Goal: Transaction & Acquisition: Purchase product/service

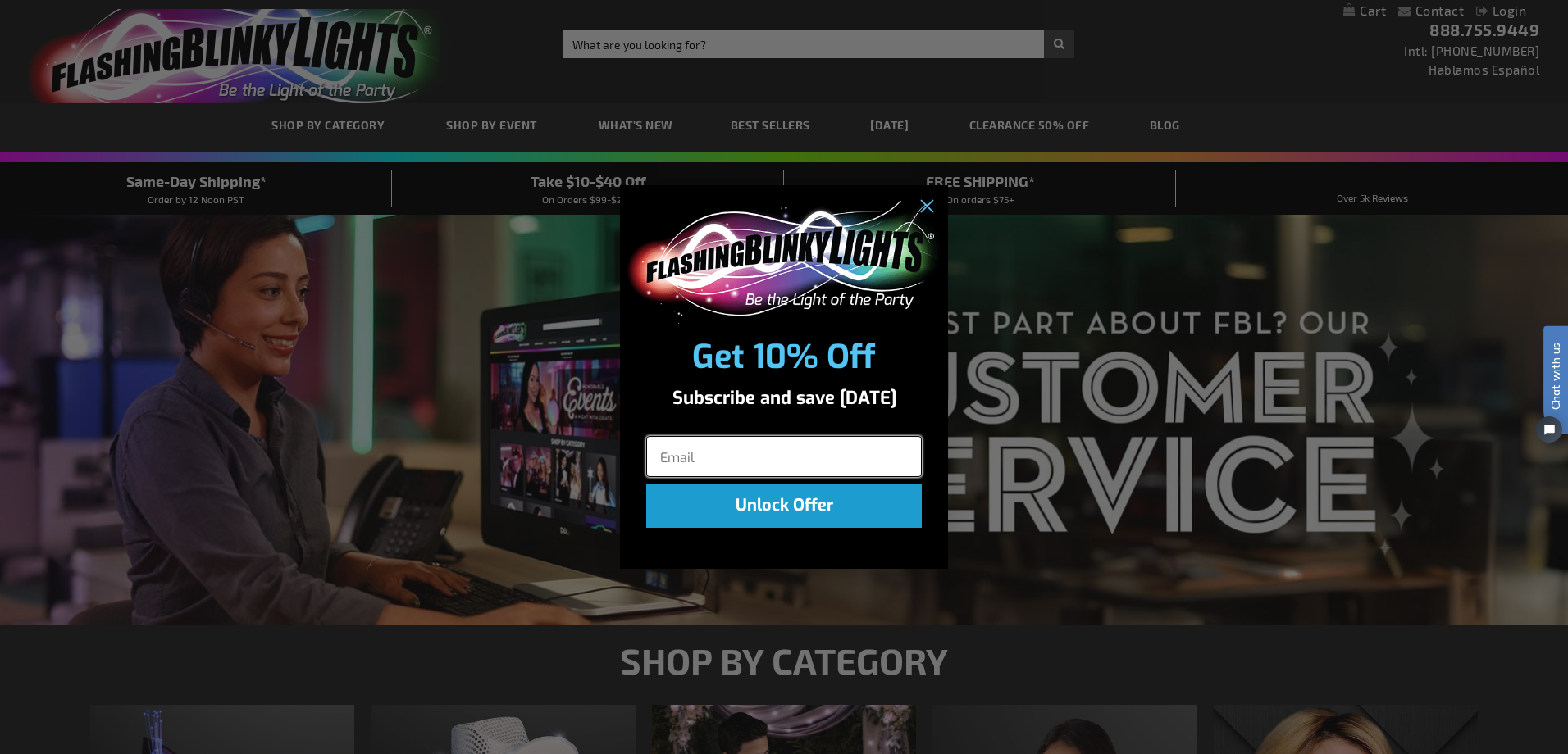
click at [800, 457] on input "Email" at bounding box center [783, 457] width 275 height 41
click at [928, 211] on circle "Close dialog" at bounding box center [926, 206] width 27 height 27
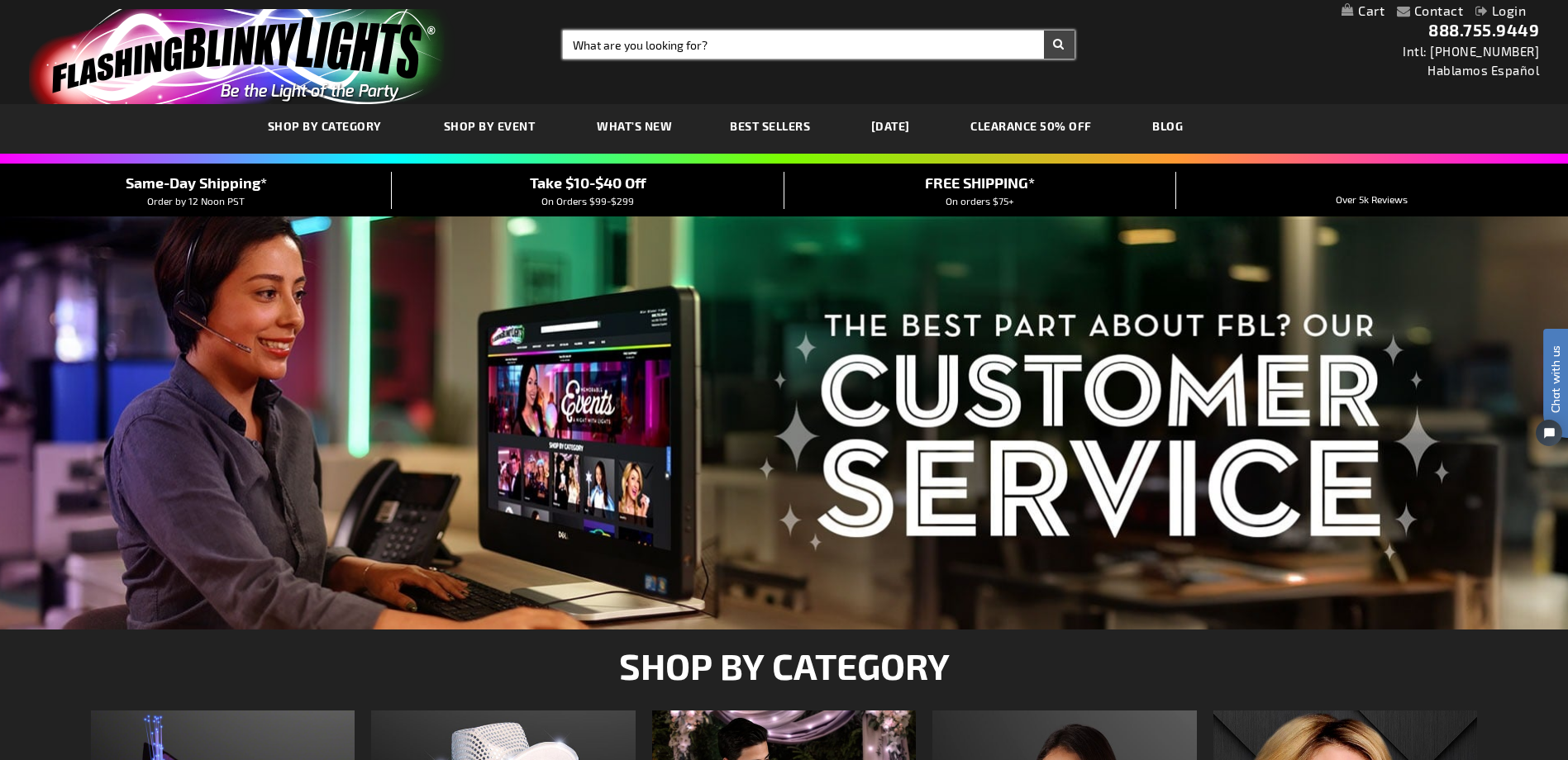
click at [716, 50] on input "Search" at bounding box center [818, 44] width 511 height 28
type input "12481-WT"
click at [1044, 31] on button "Search" at bounding box center [1059, 44] width 31 height 28
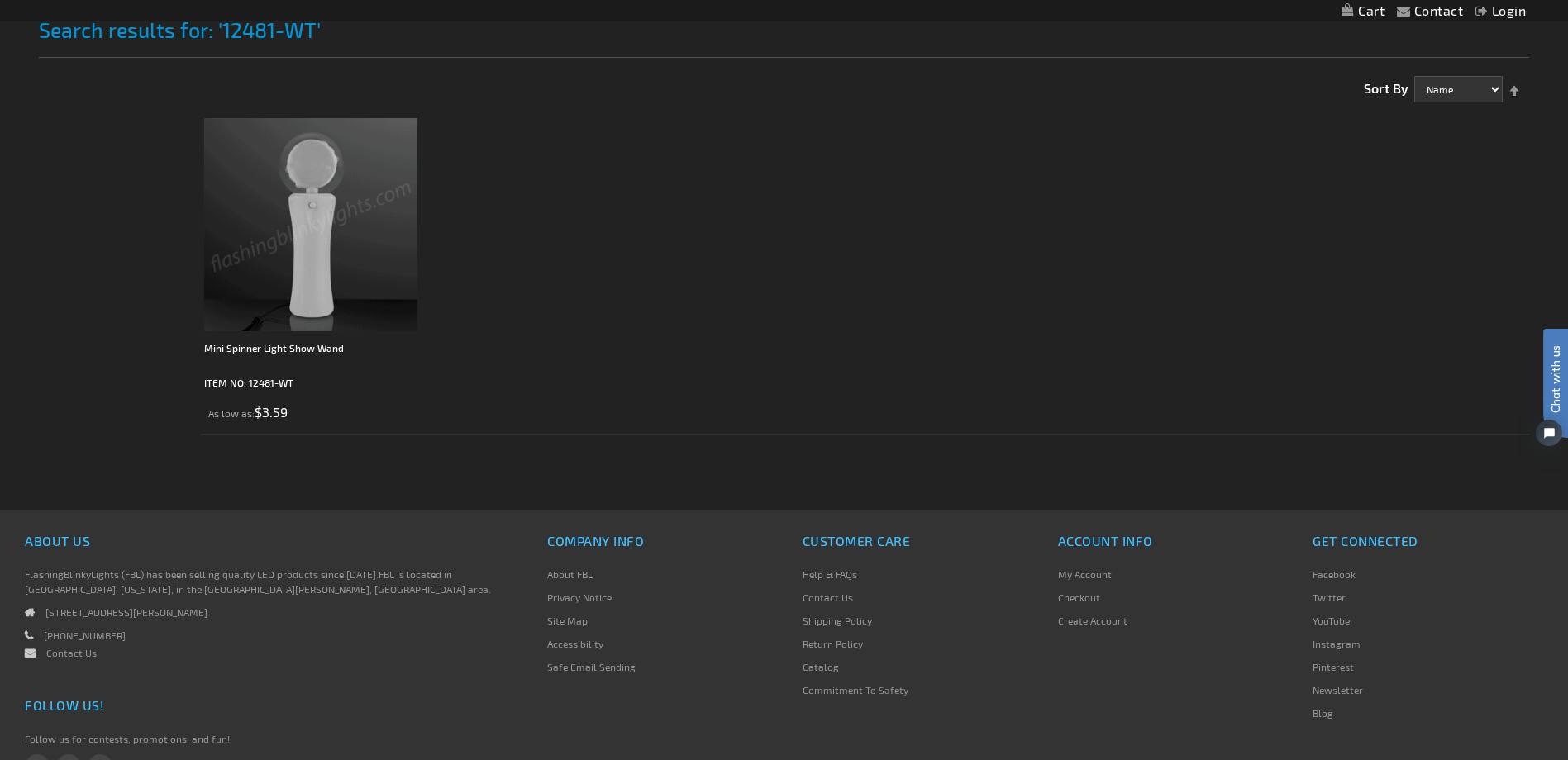
scroll to position [212, 0]
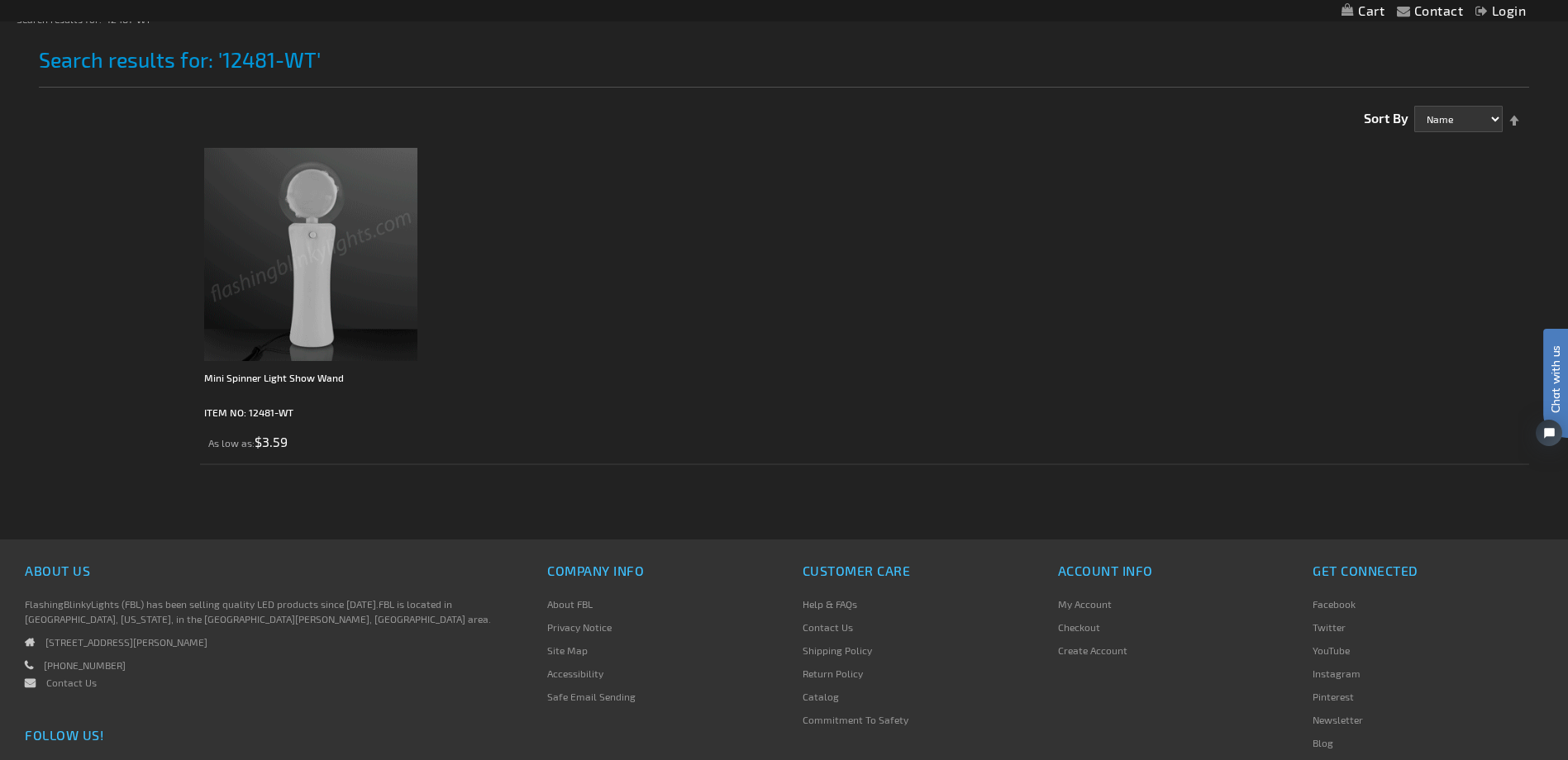
click at [333, 305] on img at bounding box center [311, 254] width 213 height 213
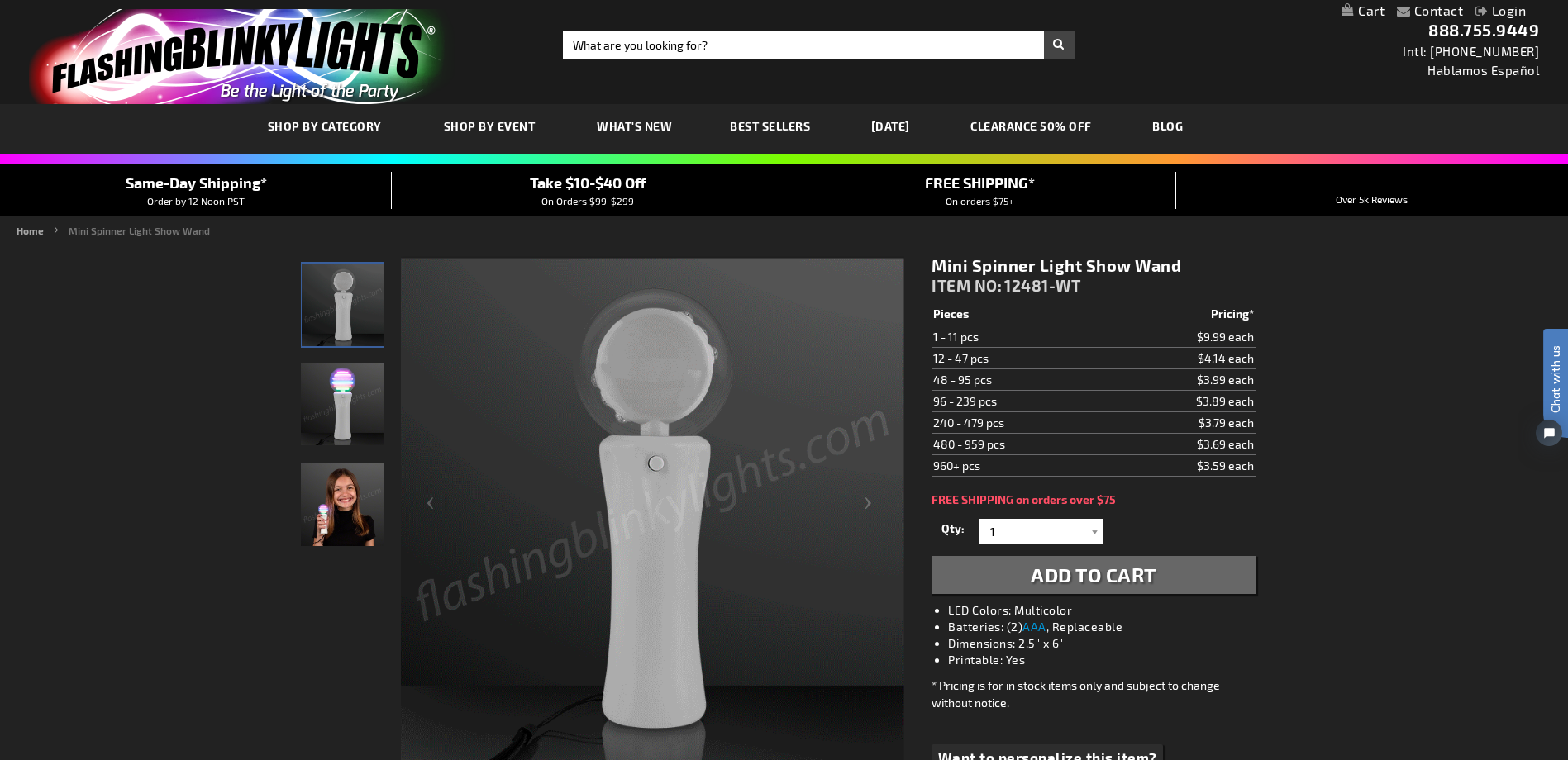
click at [1031, 377] on td "48 - 95 pcs" at bounding box center [1021, 380] width 179 height 21
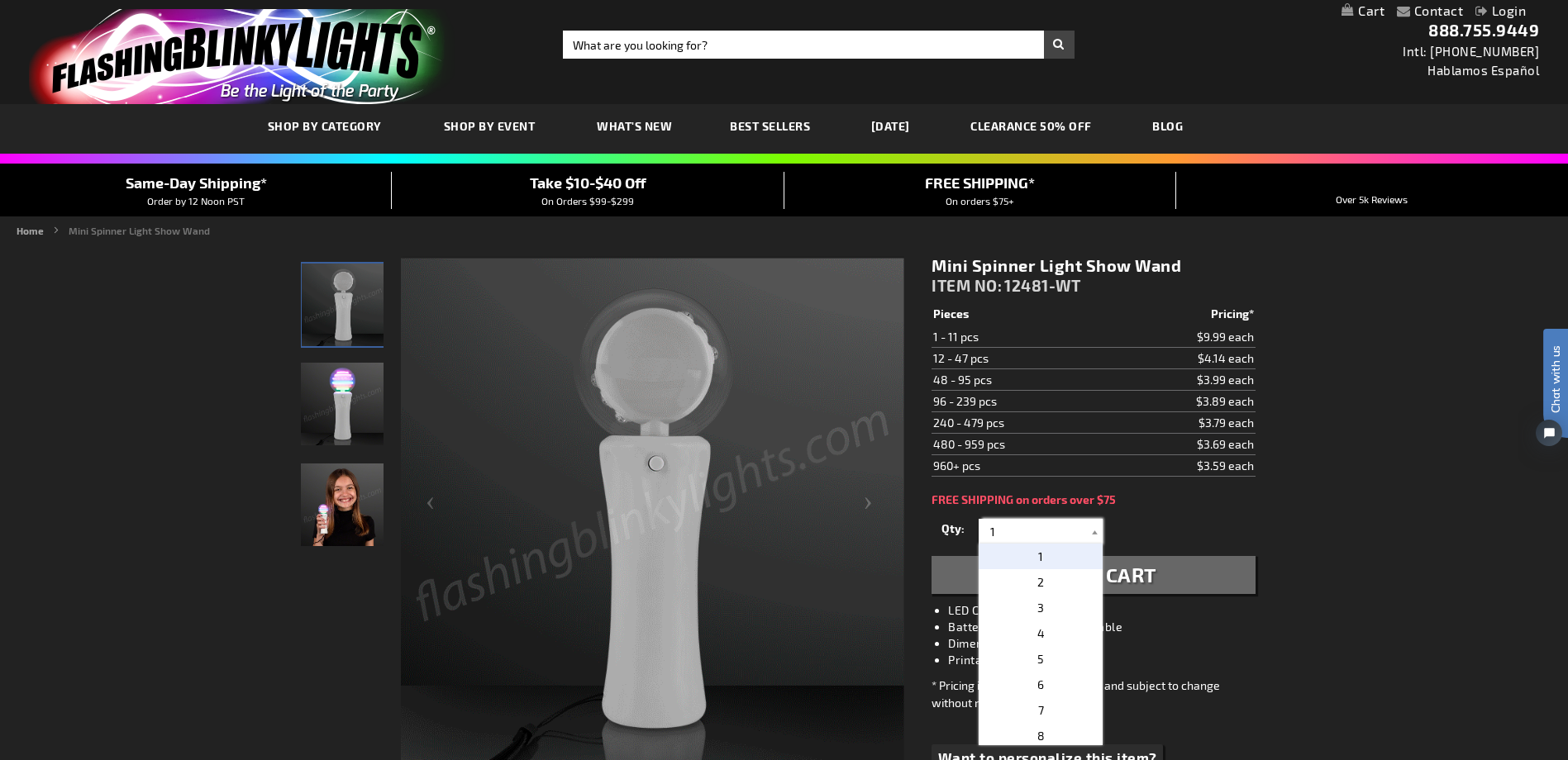
click at [1014, 522] on input "1" at bounding box center [1043, 532] width 120 height 25
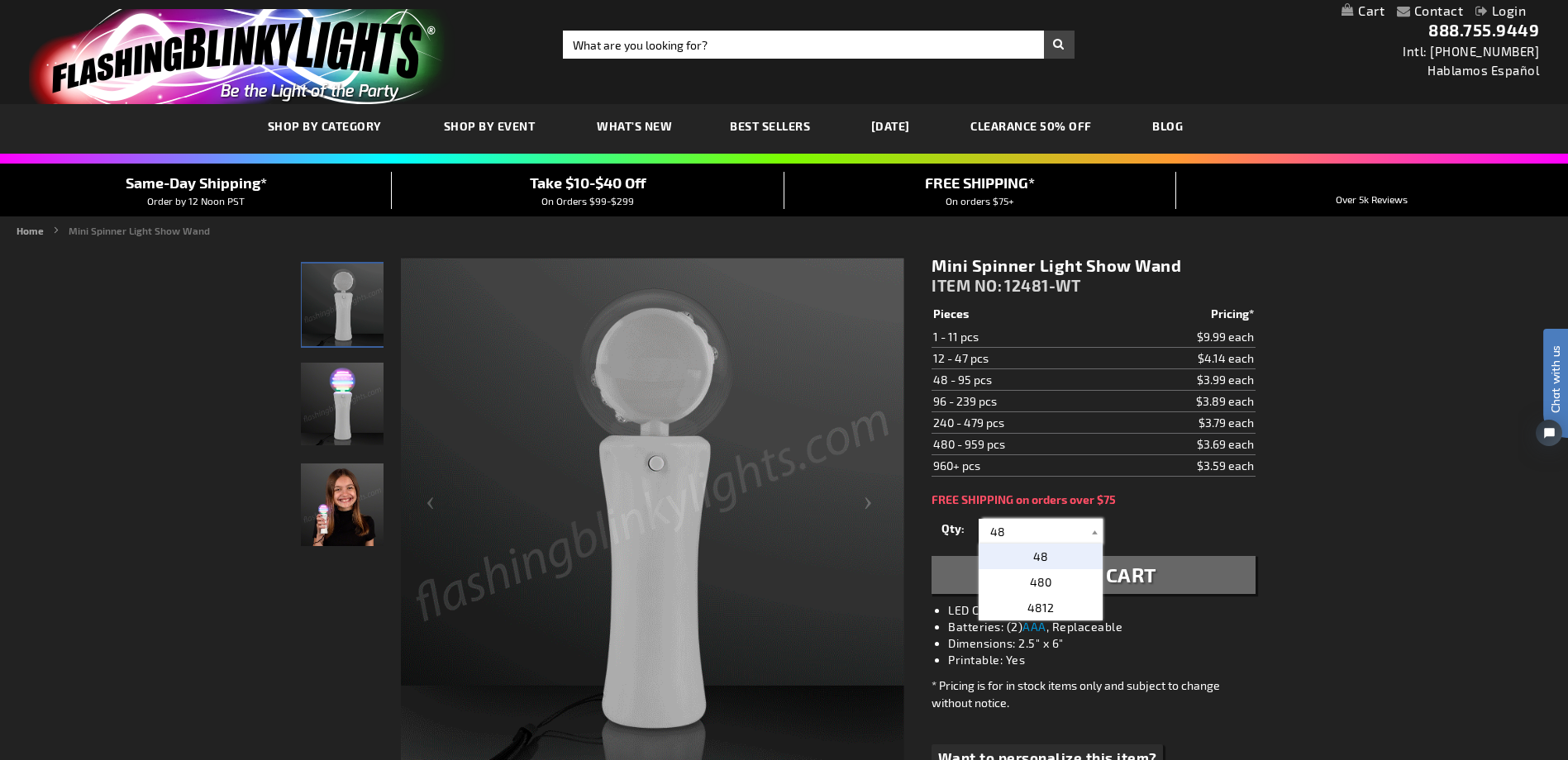
type input "48"
click at [1039, 561] on span "48" at bounding box center [1040, 556] width 15 height 15
click at [1075, 577] on span "Add to Cart" at bounding box center [1094, 574] width 126 height 24
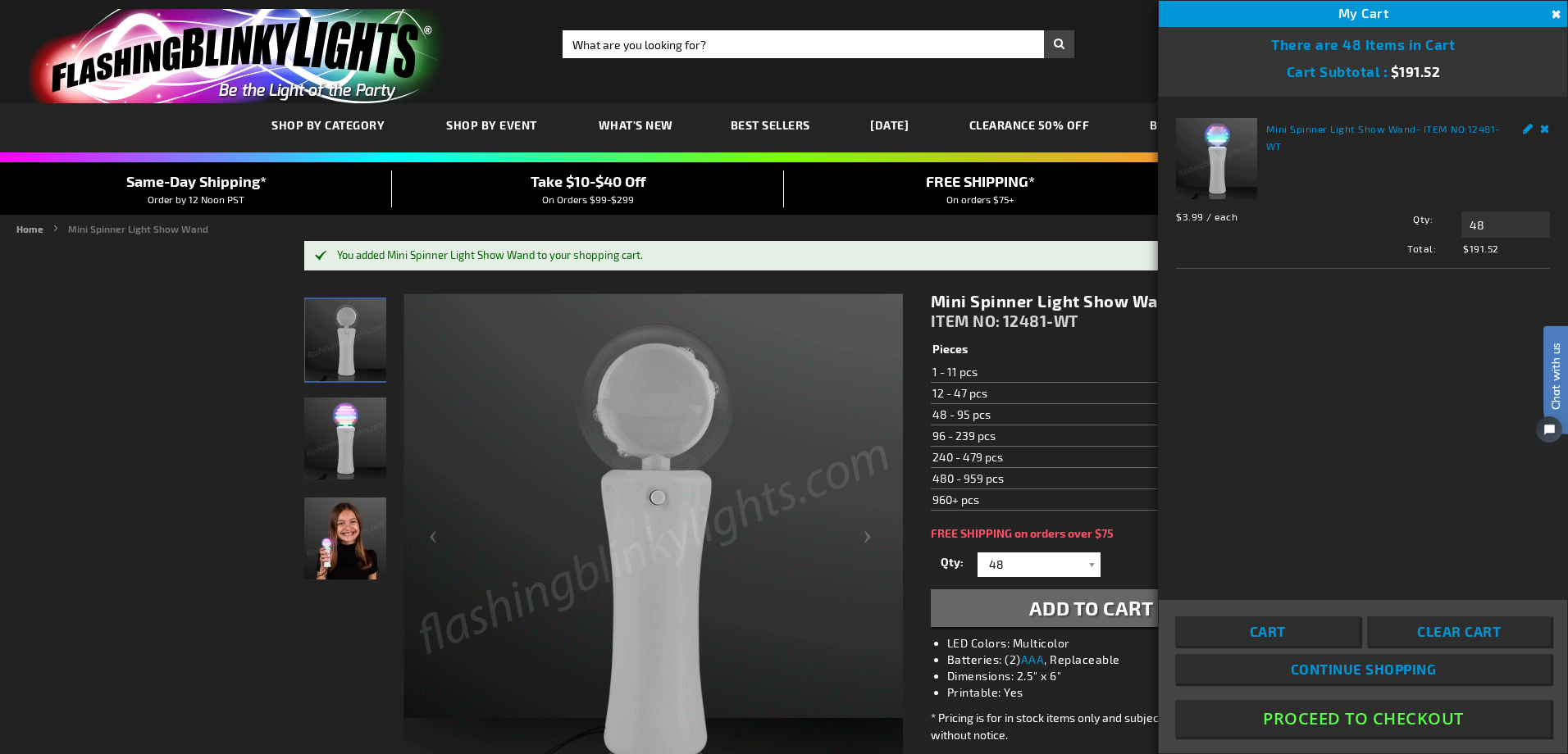
click at [1325, 720] on button "Proceed To Checkout" at bounding box center [1362, 719] width 375 height 36
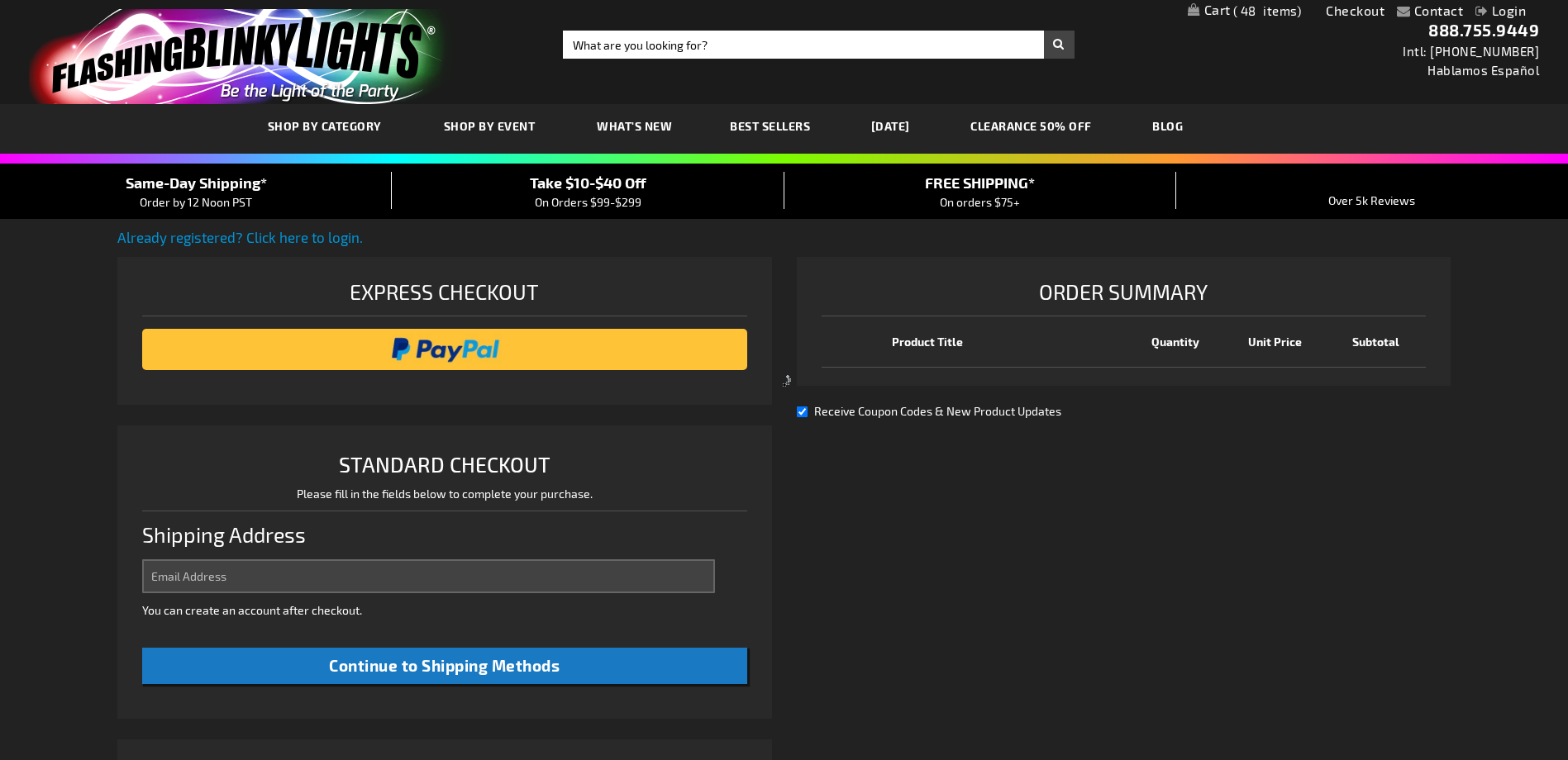
select select "US"
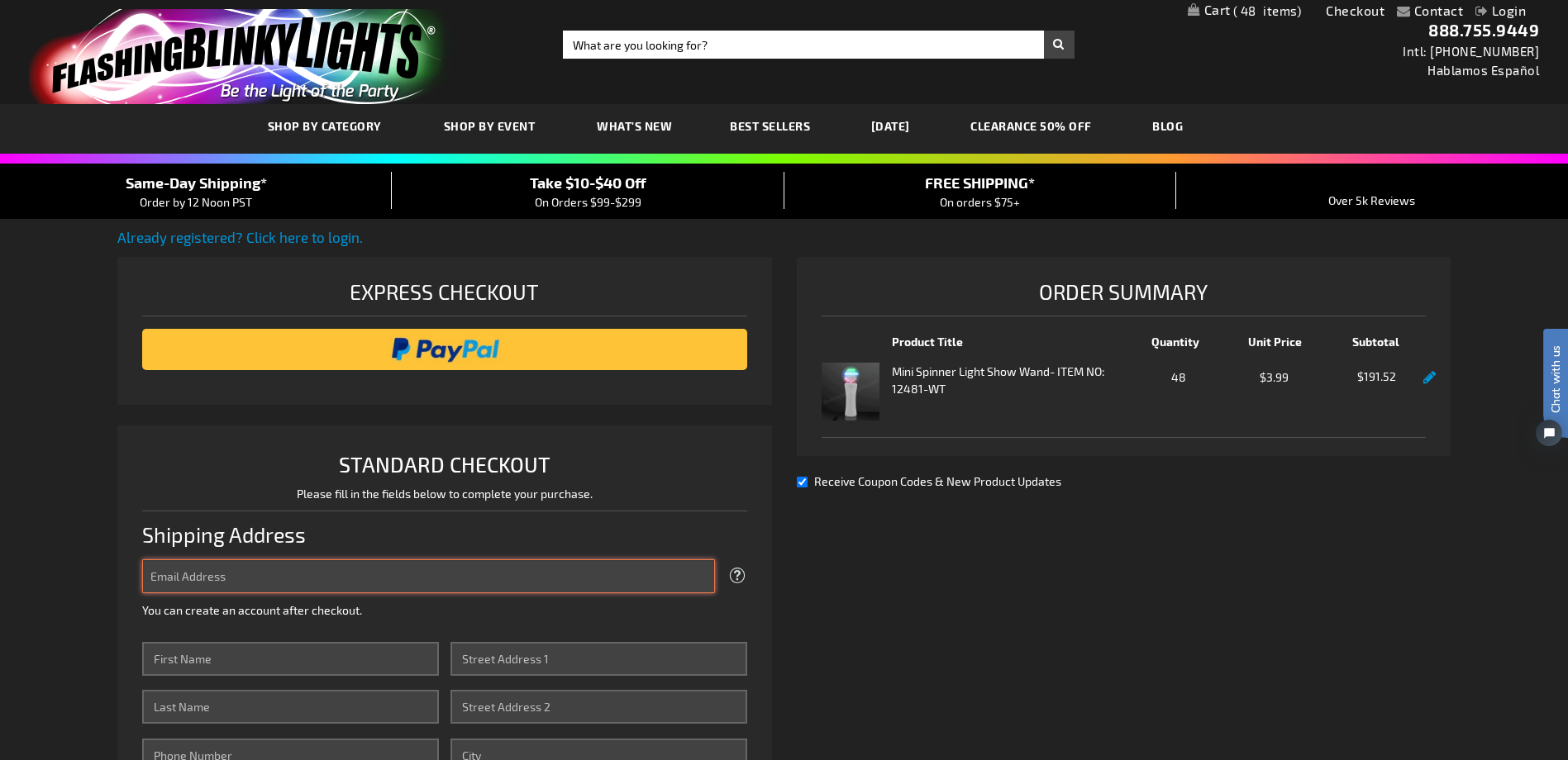
click at [409, 576] on input "Email Address" at bounding box center [428, 575] width 572 height 34
type input "lwenborg10@umphysicians.umn.edu"
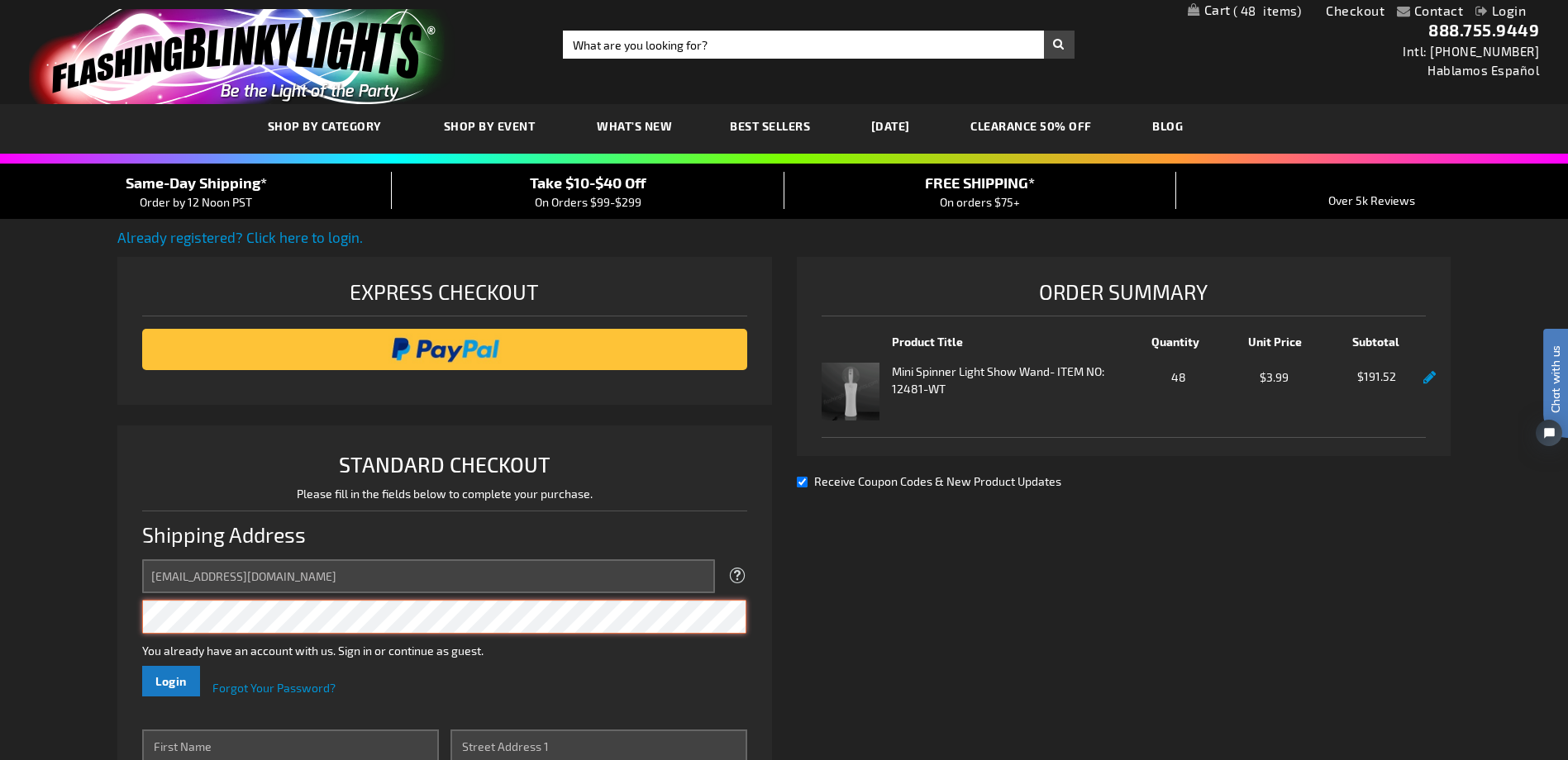
click at [142, 666] on button "Login" at bounding box center [171, 682] width 58 height 31
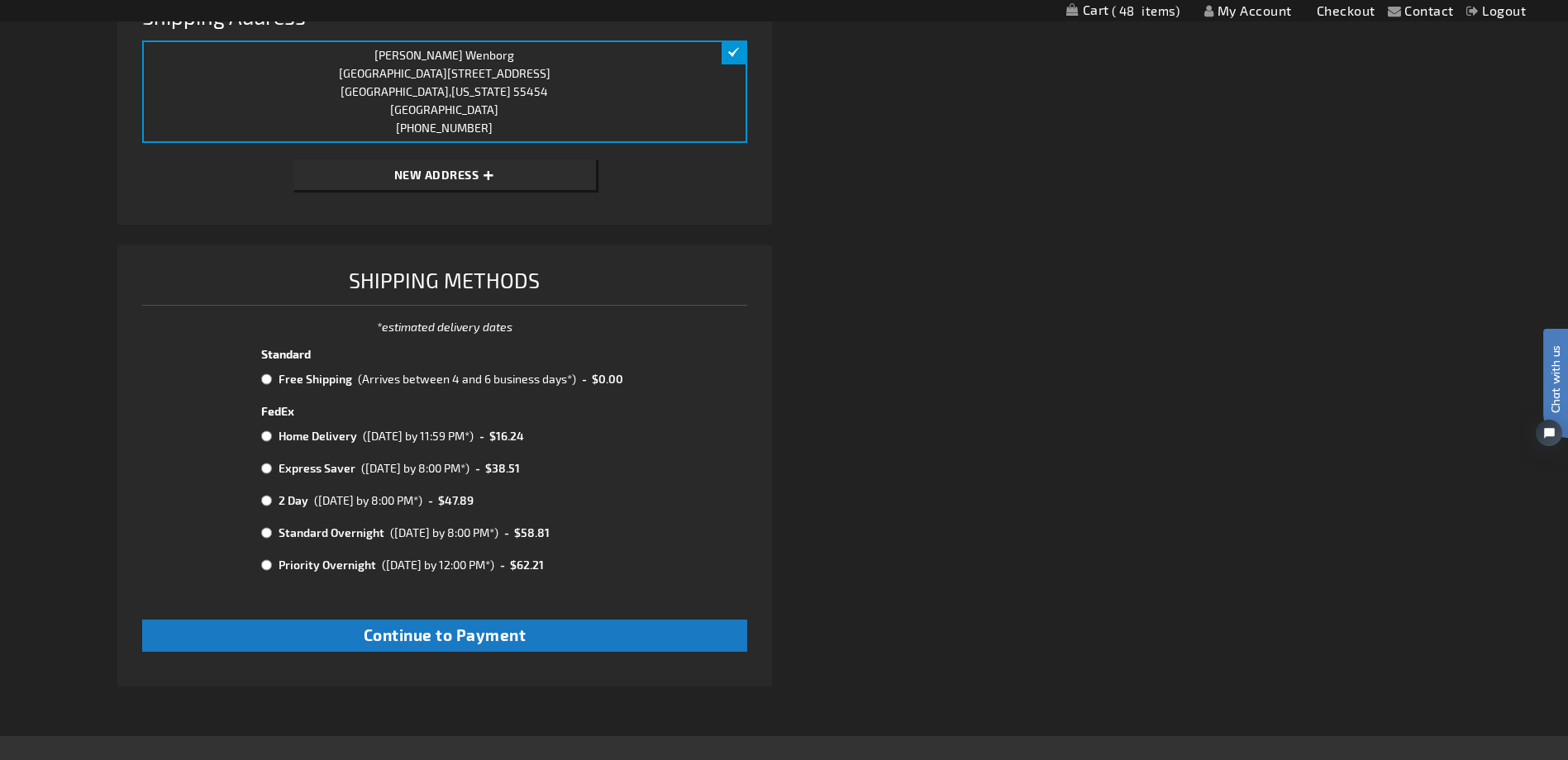
scroll to position [496, 0]
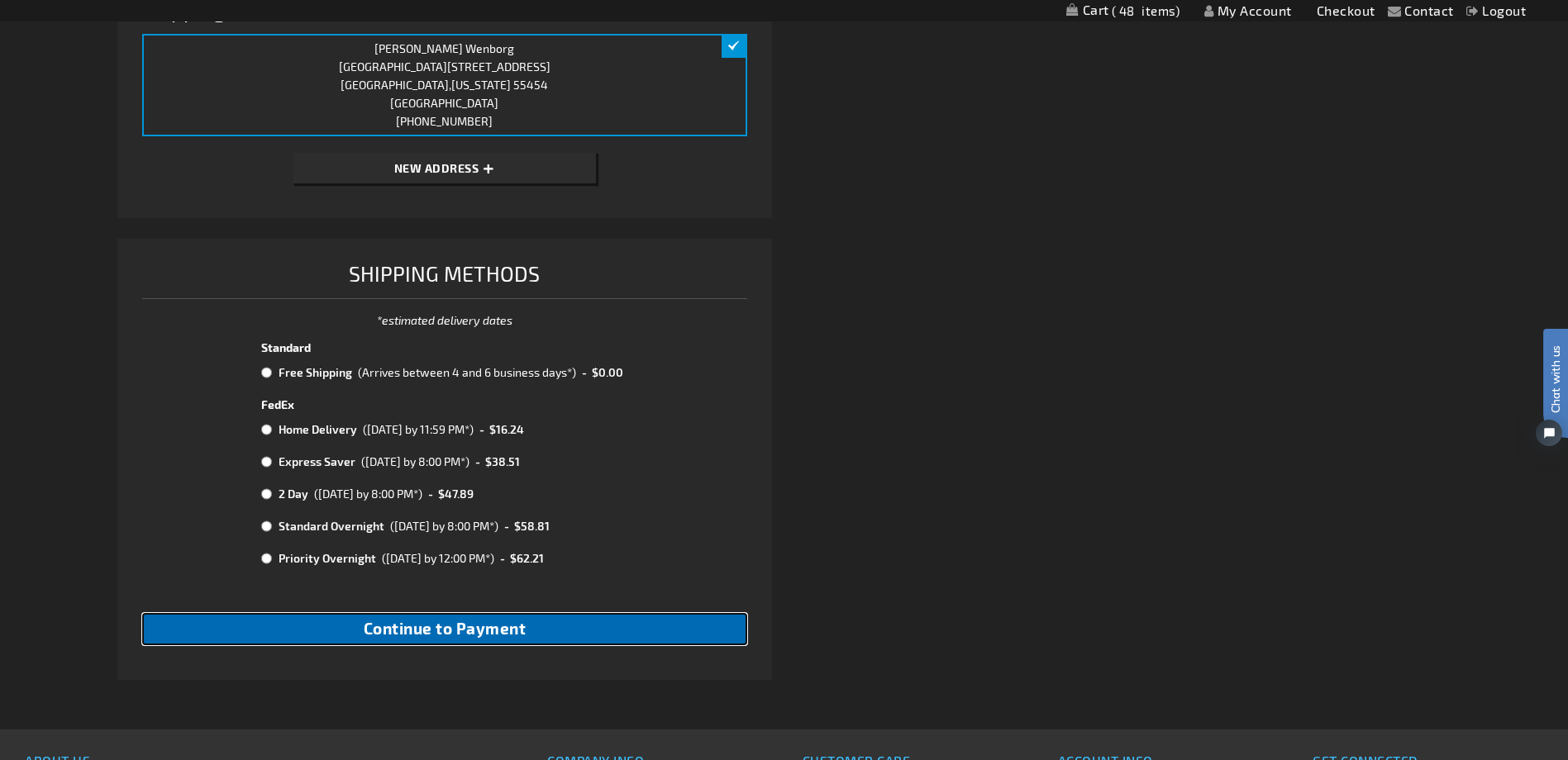
click at [488, 627] on span "Continue to Payment" at bounding box center [445, 628] width 163 height 19
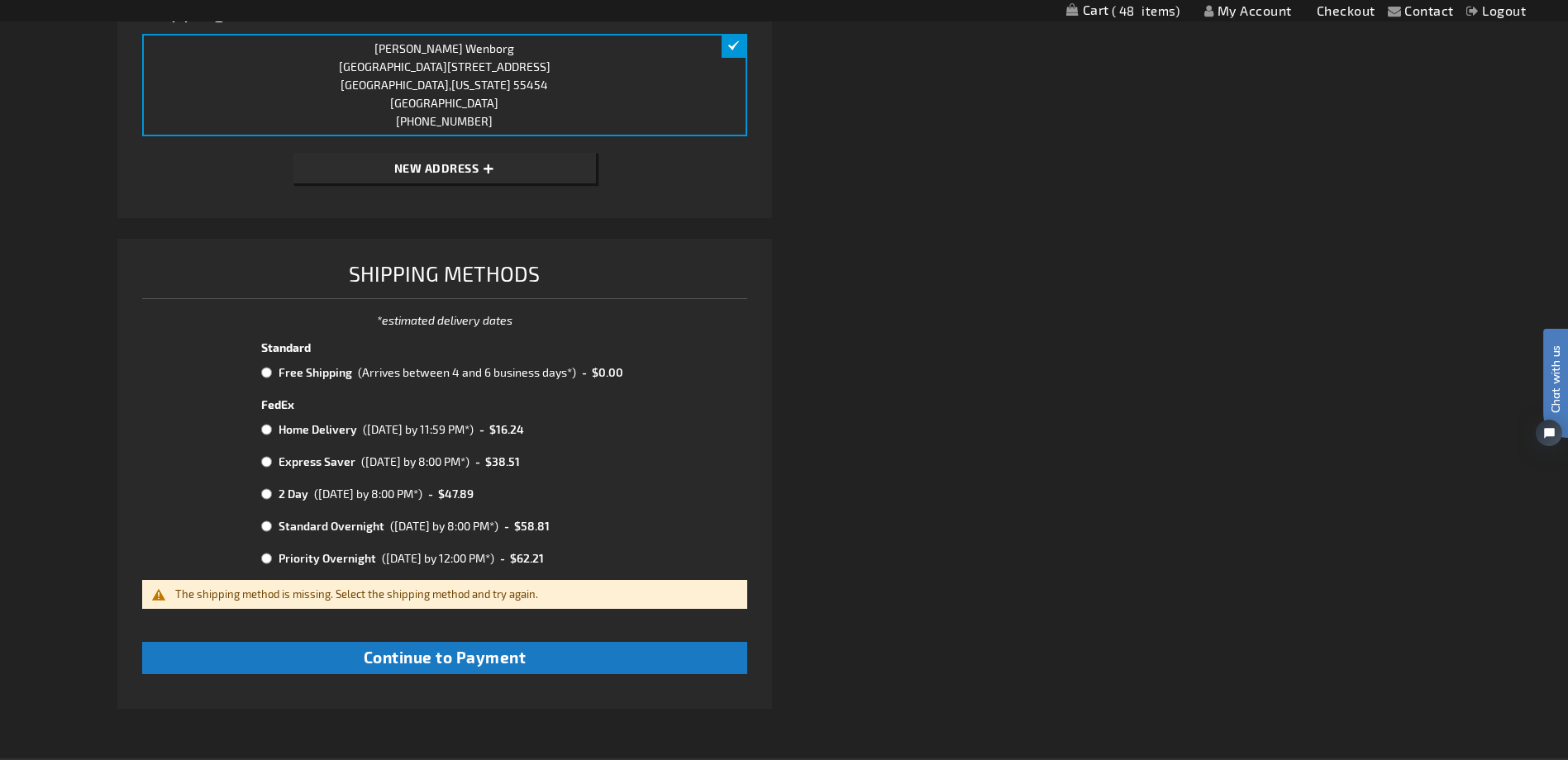
click at [628, 412] on tbody "Standard Free Shipping (Arrives between 4 and 6 business days*) - $0.00 FedEx H…" at bounding box center [444, 458] width 372 height 243
click at [266, 372] on input "radio" at bounding box center [266, 373] width 11 height 14
radio input "true"
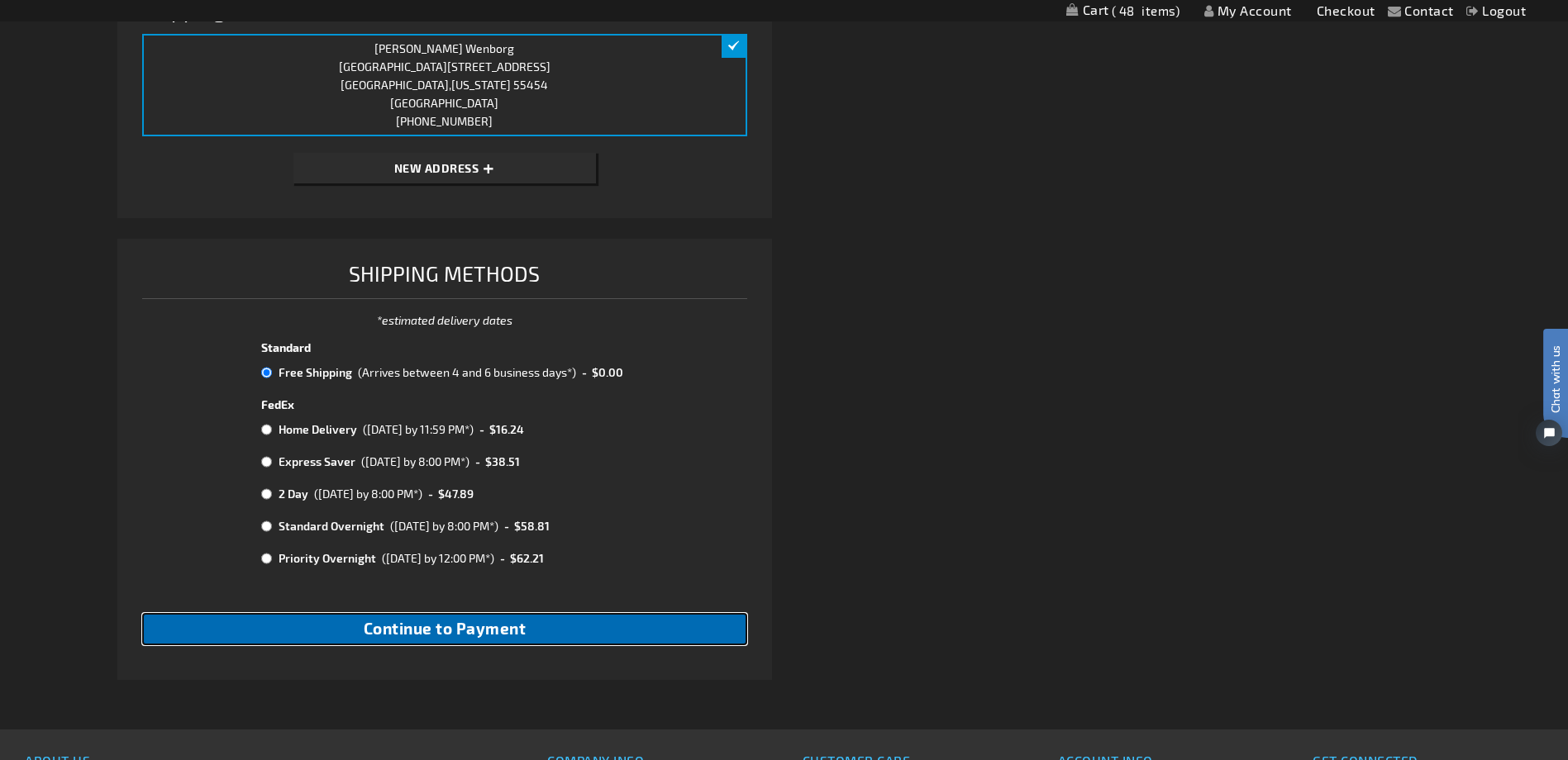
click at [415, 622] on span "Continue to Payment" at bounding box center [445, 628] width 163 height 19
checkbox input "true"
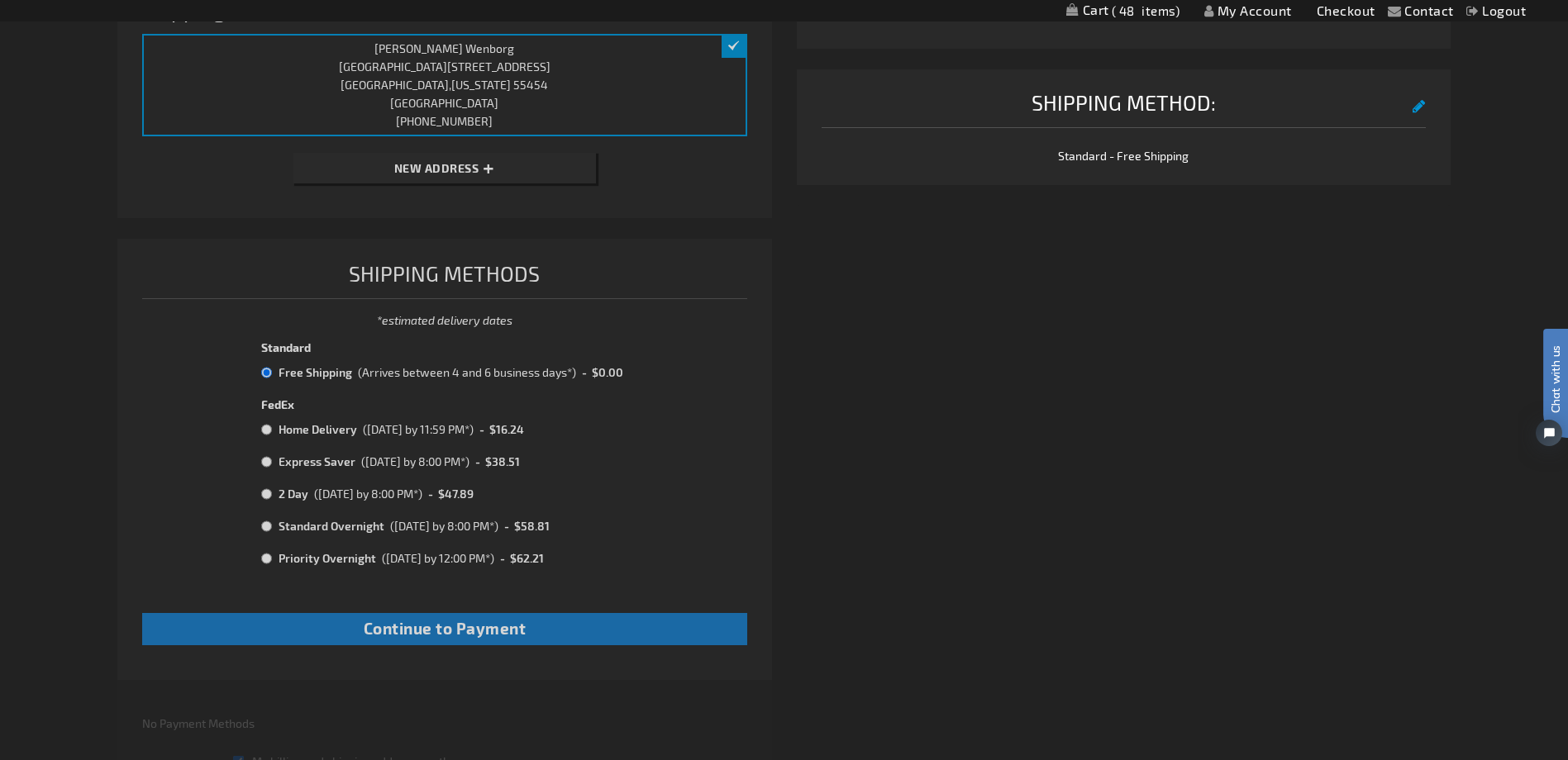
scroll to position [156, 0]
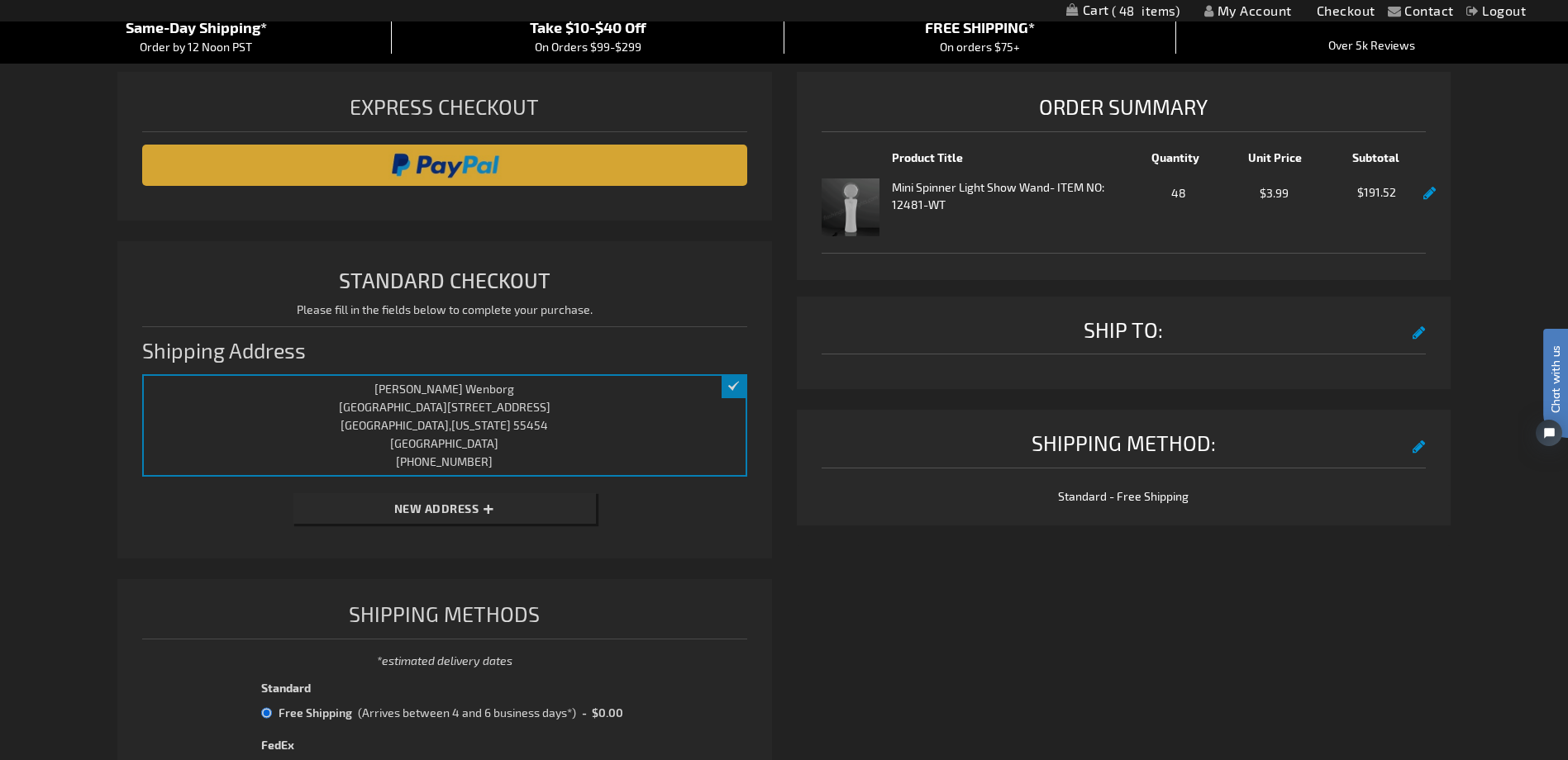
select select "aab226338393dbbc035e34607a20494c6c61daf1"
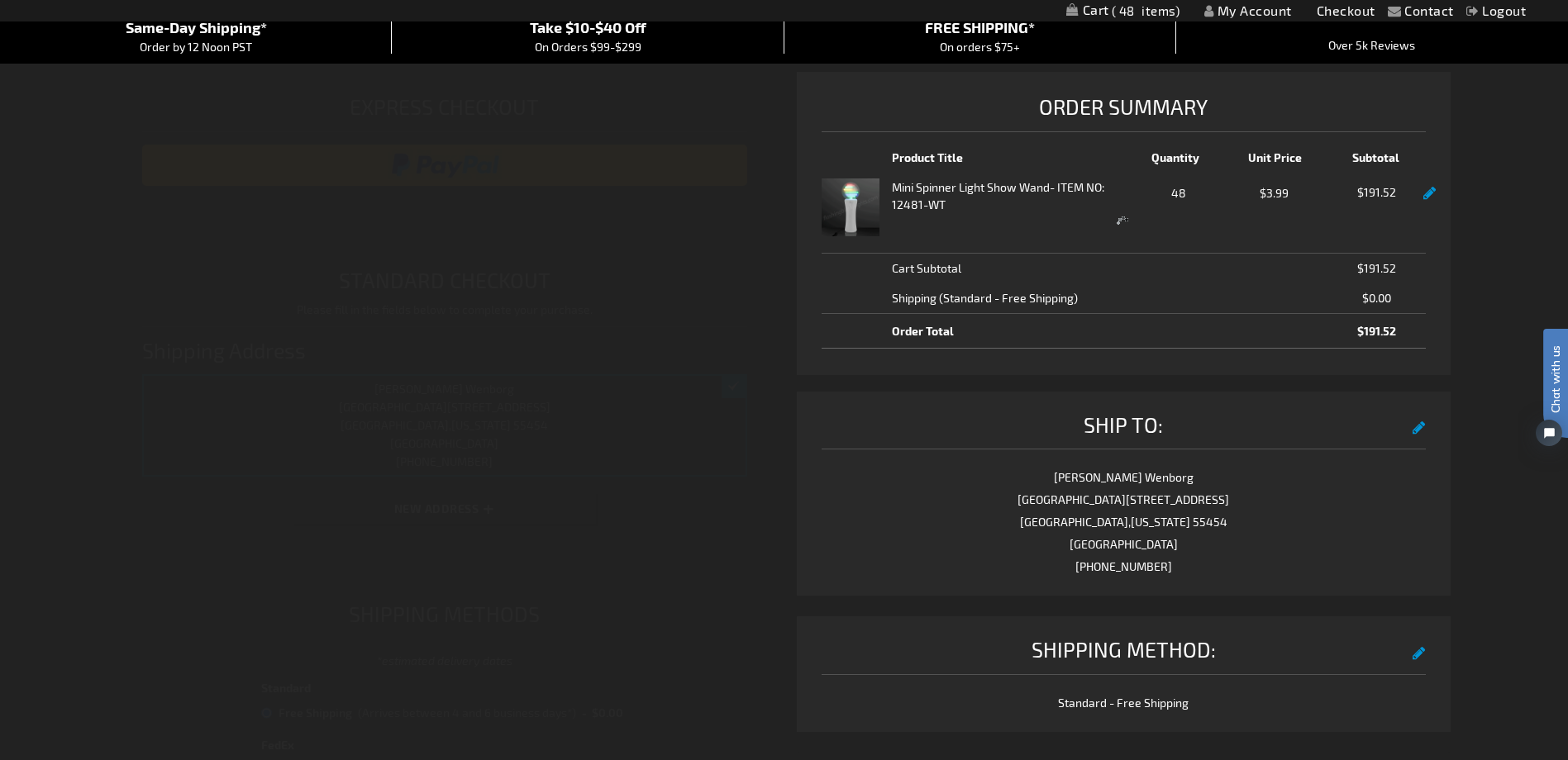
scroll to position [0, 0]
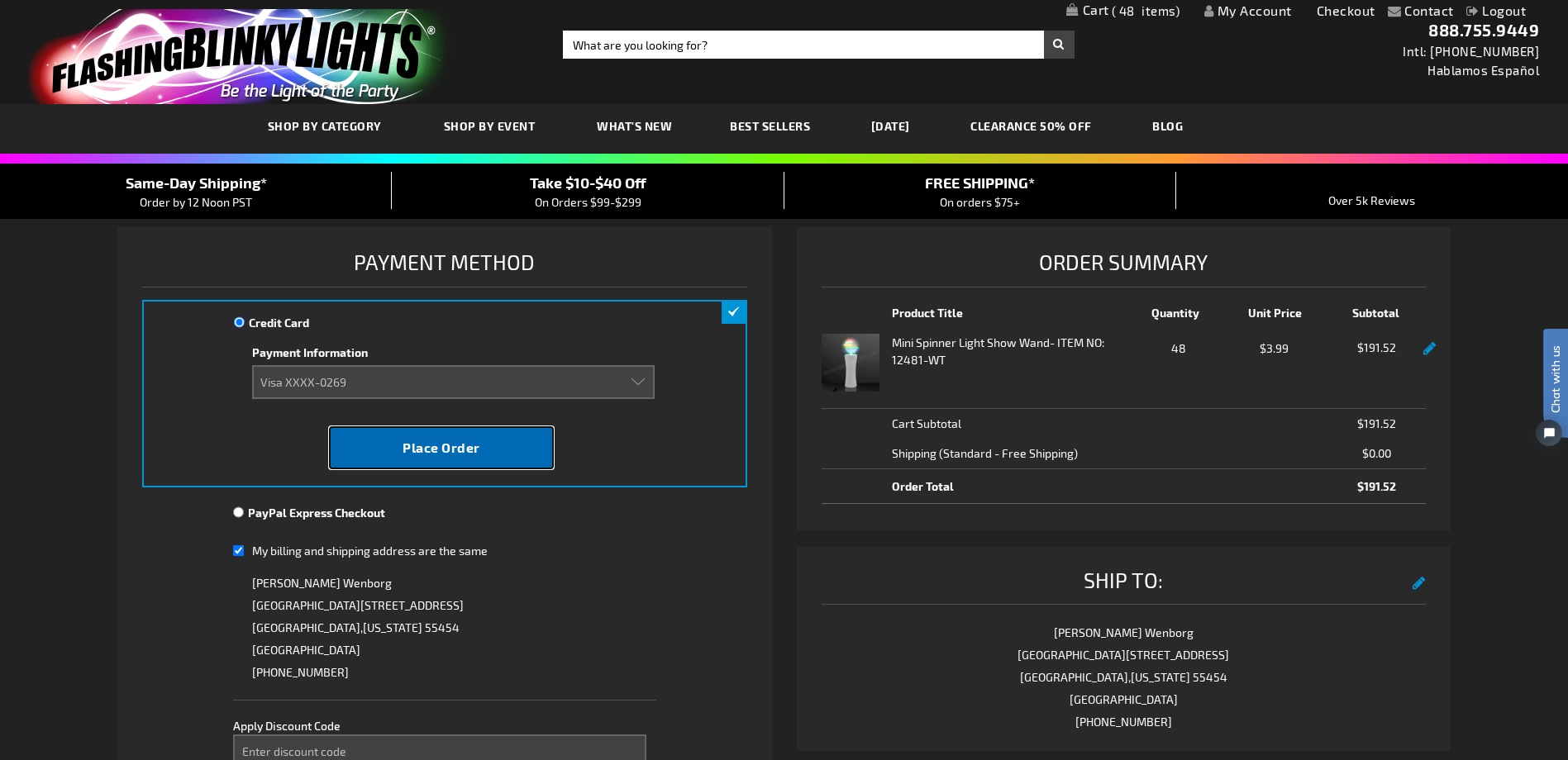
click at [423, 459] on button "Place Order" at bounding box center [441, 448] width 225 height 43
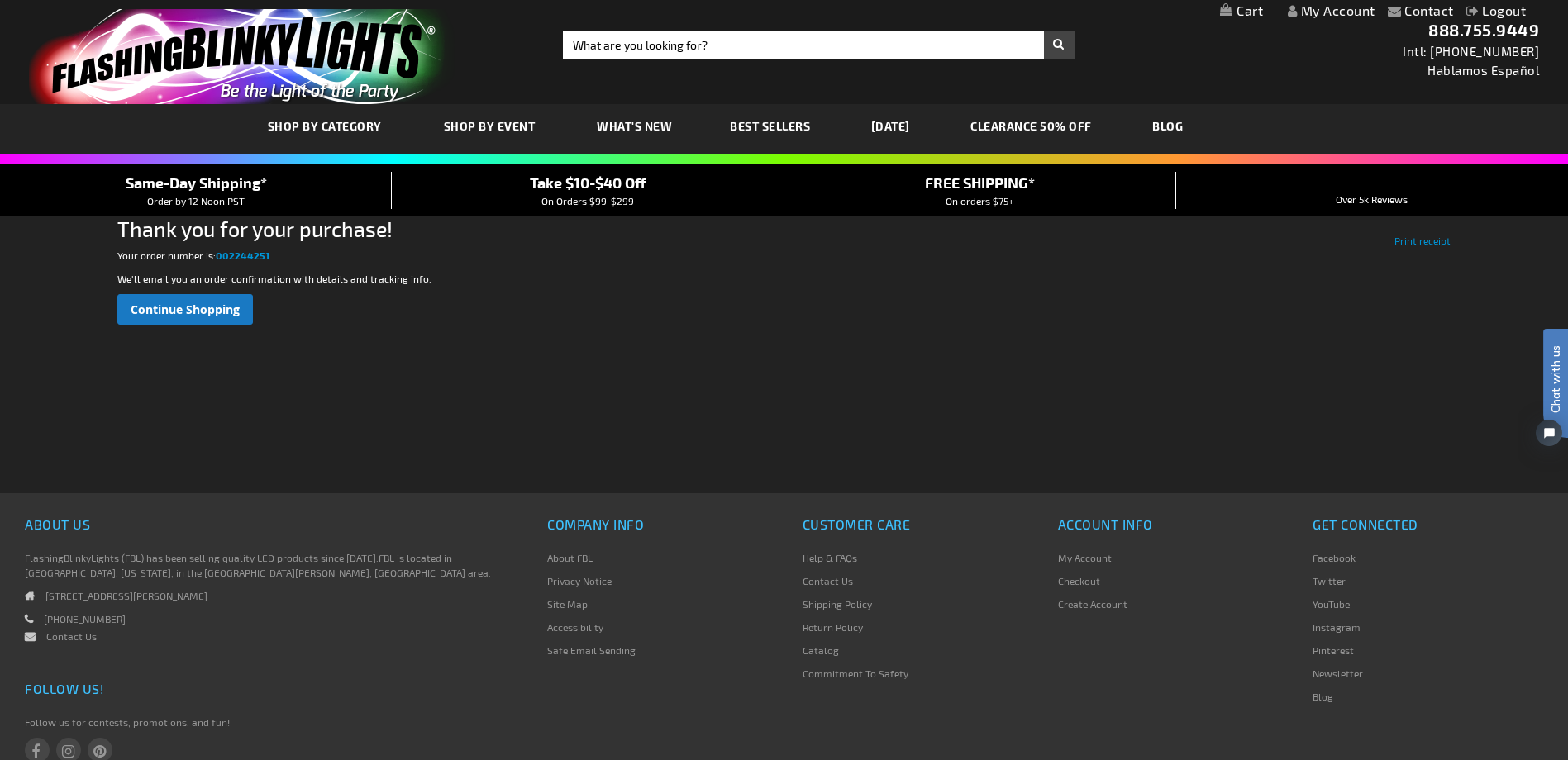
click at [1026, 127] on link "CLEARANCE 50% OFF" at bounding box center [1030, 126] width 146 height 55
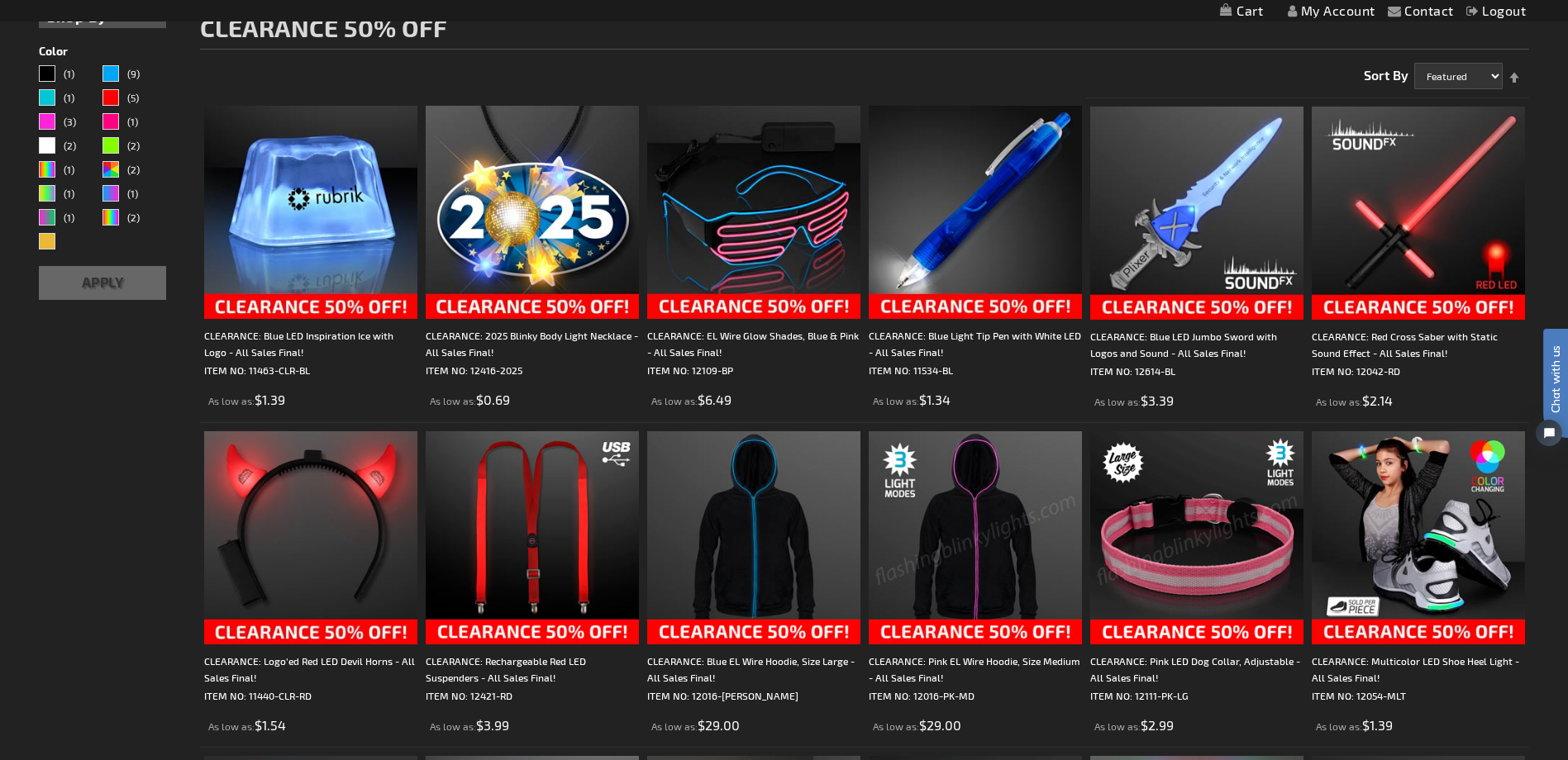
click at [1160, 572] on img at bounding box center [1197, 538] width 213 height 213
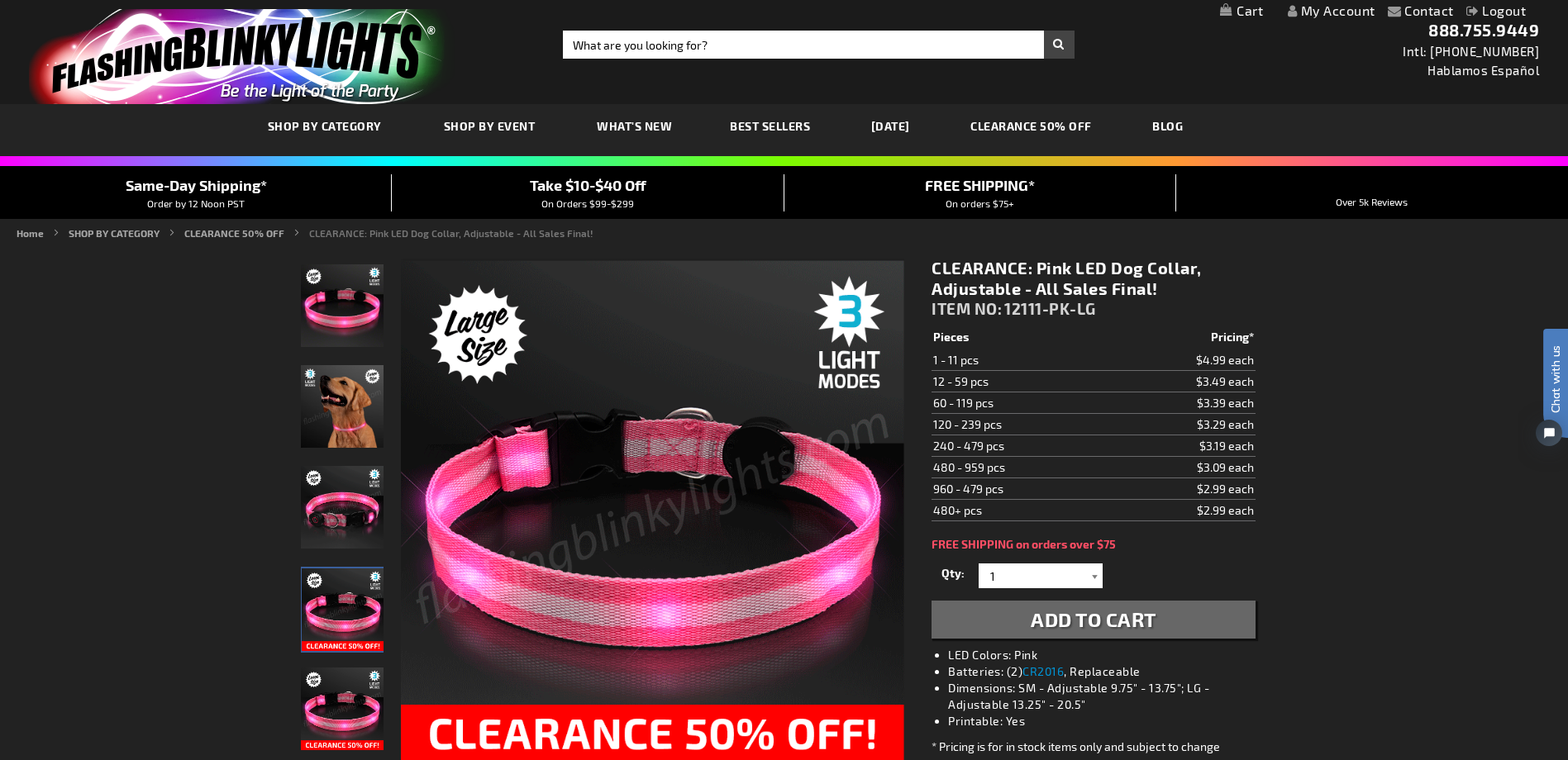
click at [1091, 576] on div at bounding box center [1094, 576] width 16 height 25
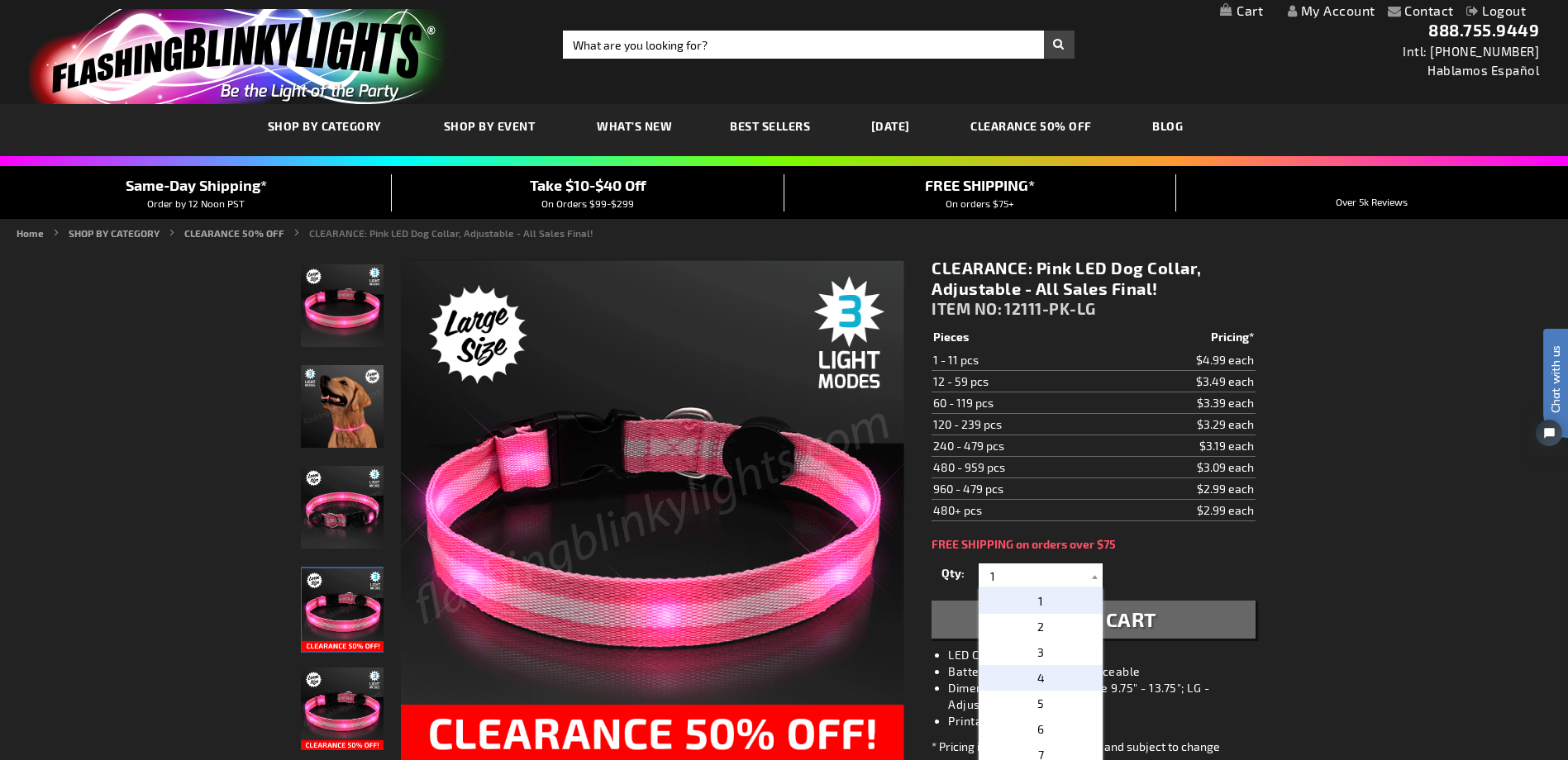
click at [1037, 678] on span "4" at bounding box center [1041, 678] width 8 height 15
type input "4"
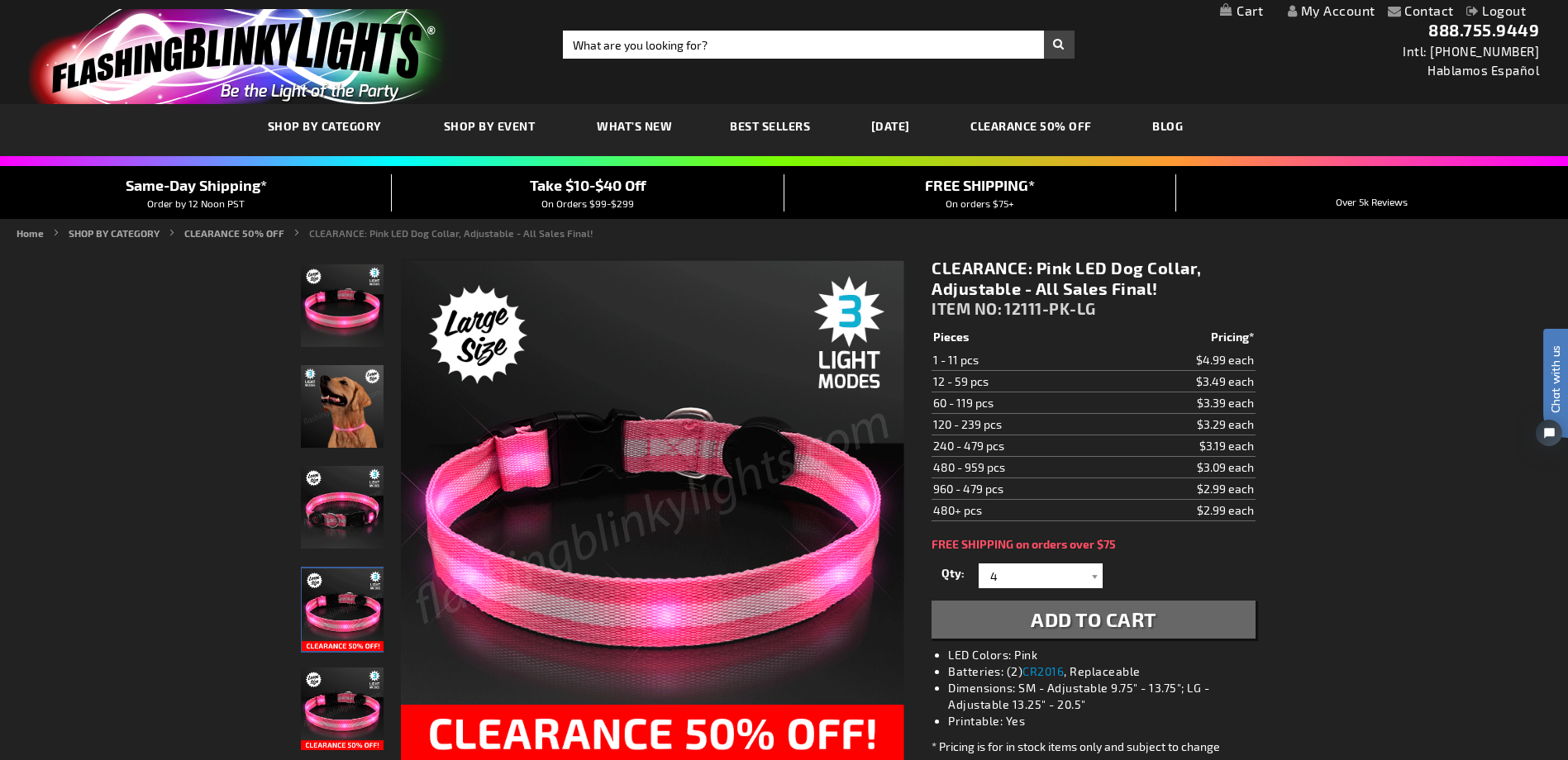
click at [1116, 616] on span "Add to Cart" at bounding box center [1094, 619] width 126 height 24
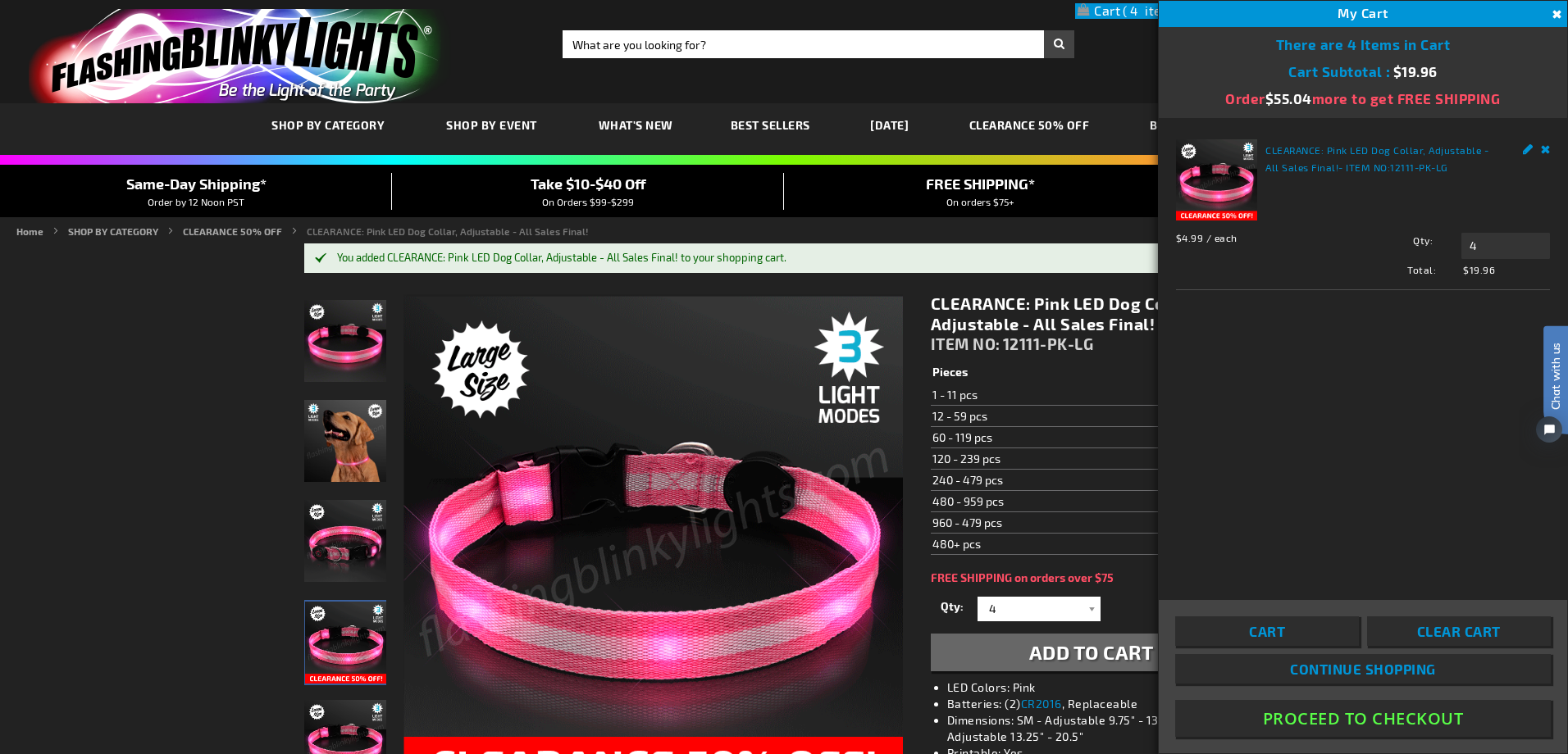
click at [1551, 7] on button "Close" at bounding box center [1555, 14] width 18 height 18
